Goal: Obtain resource: Download file/media

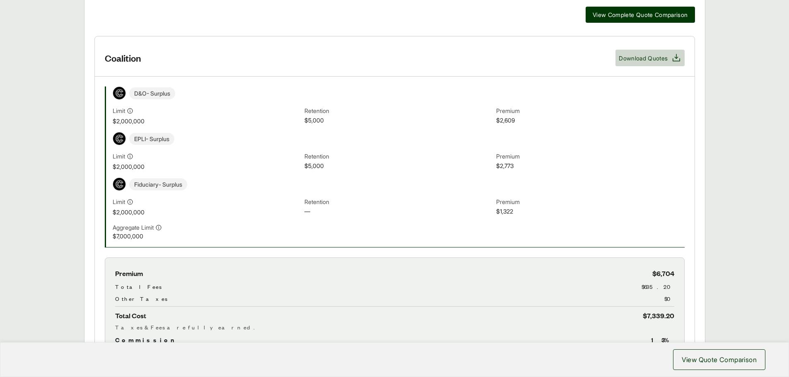
scroll to position [290, 0]
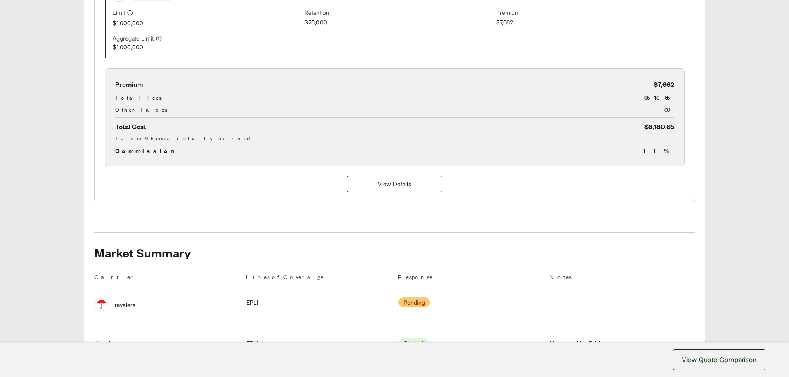
scroll to position [331, 0]
click at [384, 189] on button "View Details" at bounding box center [394, 184] width 95 height 16
click at [378, 181] on span "View Details" at bounding box center [395, 183] width 34 height 9
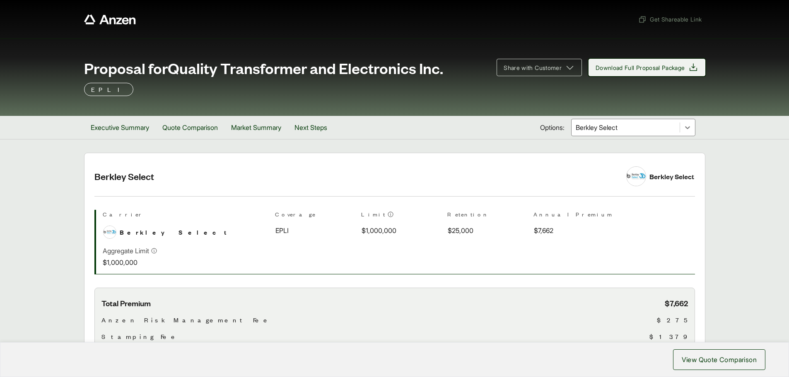
click at [624, 65] on span "Download Full Proposal Package" at bounding box center [639, 67] width 89 height 9
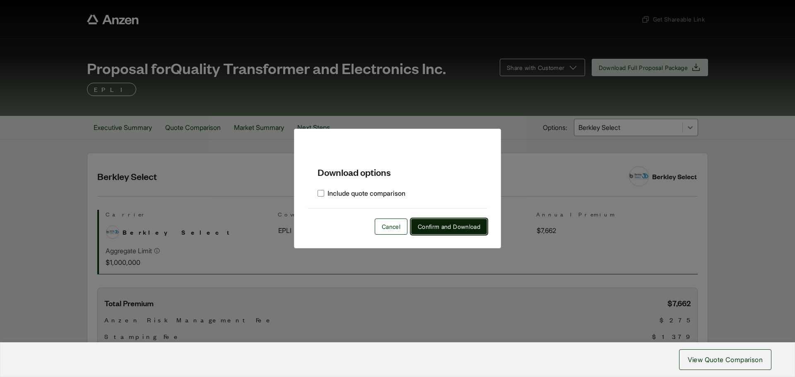
click at [461, 226] on span "Confirm and Download" at bounding box center [449, 226] width 63 height 9
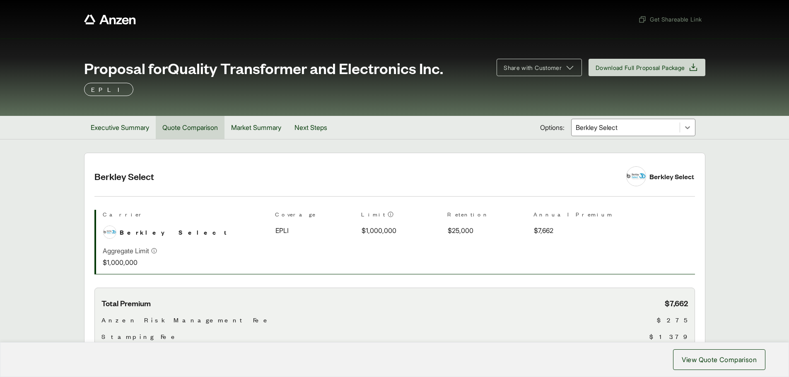
click at [176, 130] on button "Quote Comparison" at bounding box center [190, 127] width 69 height 23
